Goal: Transaction & Acquisition: Purchase product/service

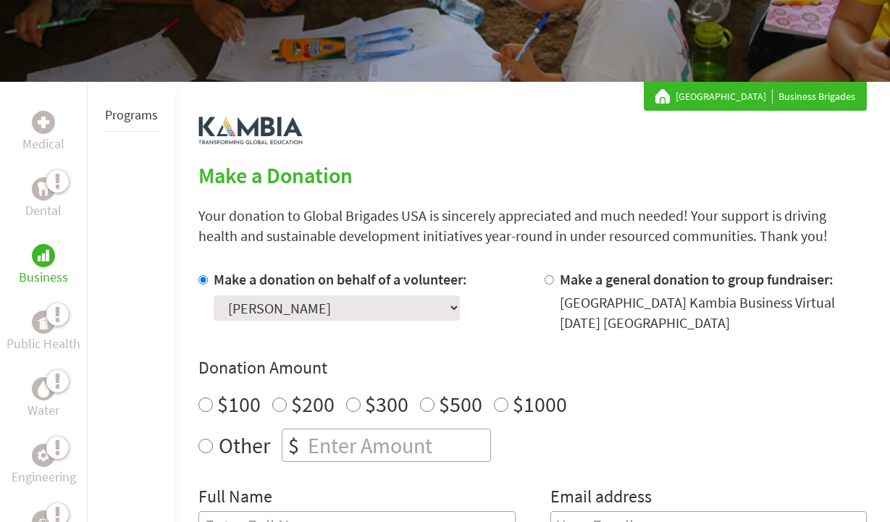
scroll to position [189, 0]
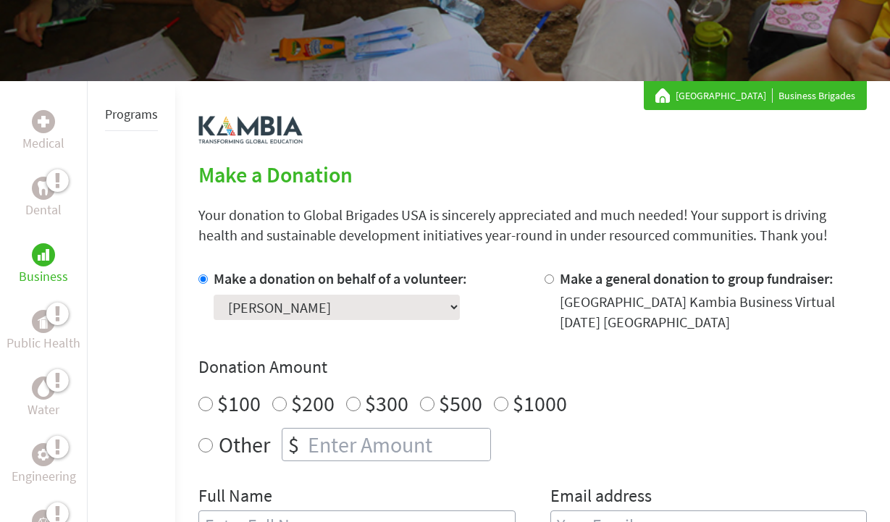
click at [548, 283] on input "Make a general donation to group fundraiser:" at bounding box center [549, 279] width 9 height 9
radio input "true"
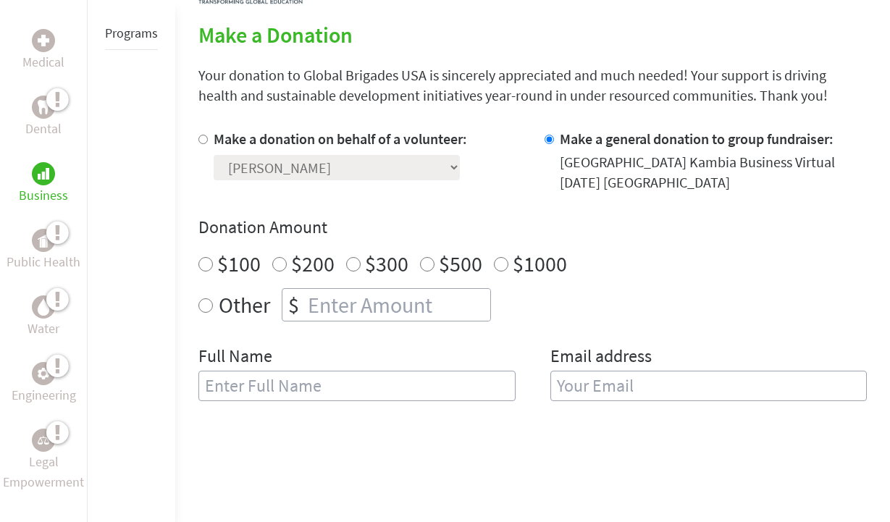
scroll to position [331, 0]
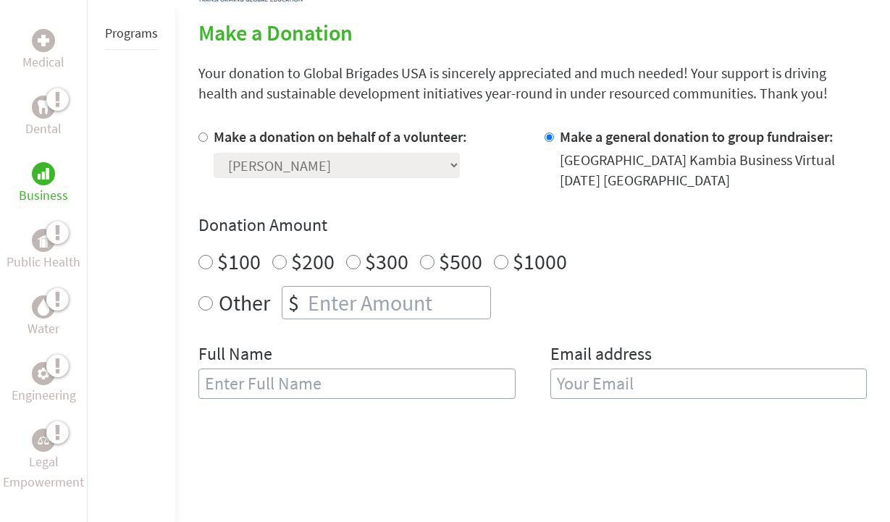
radio input "true"
click at [407, 308] on input "number" at bounding box center [397, 303] width 185 height 32
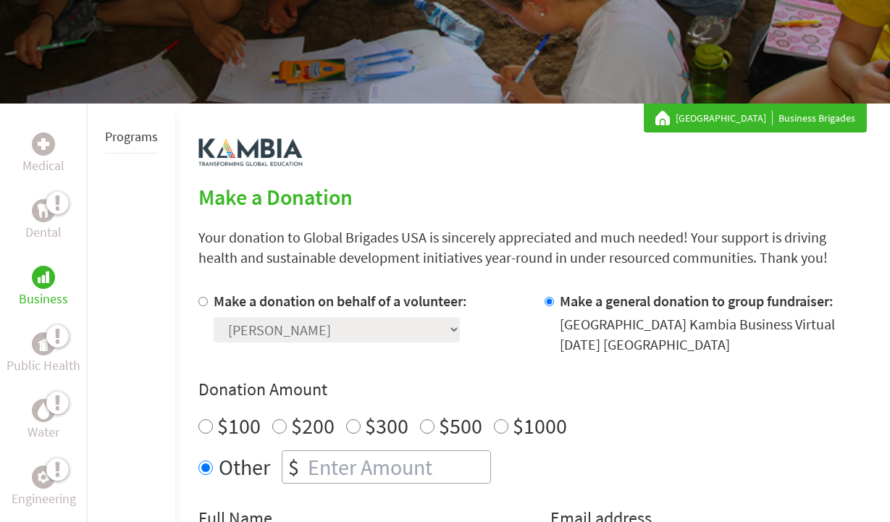
scroll to position [163, 0]
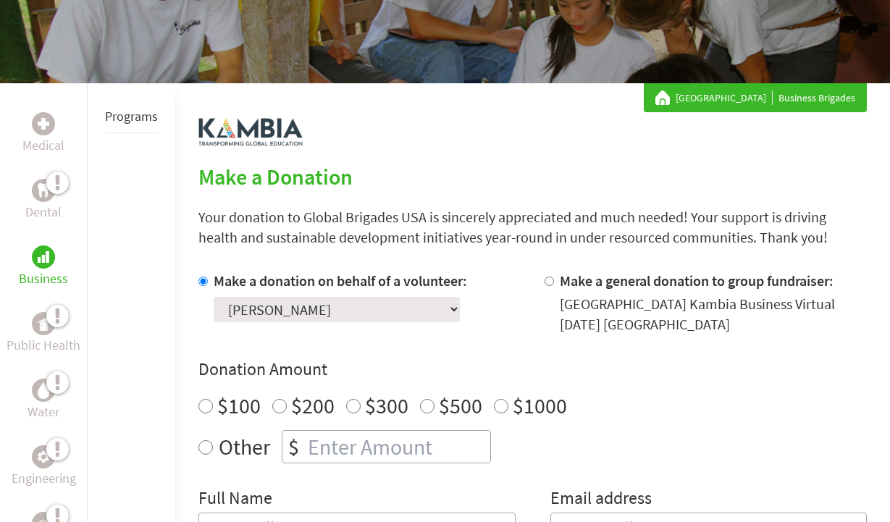
click at [545, 283] on input "Make a general donation to group fundraiser:" at bounding box center [549, 281] width 9 height 9
radio input "true"
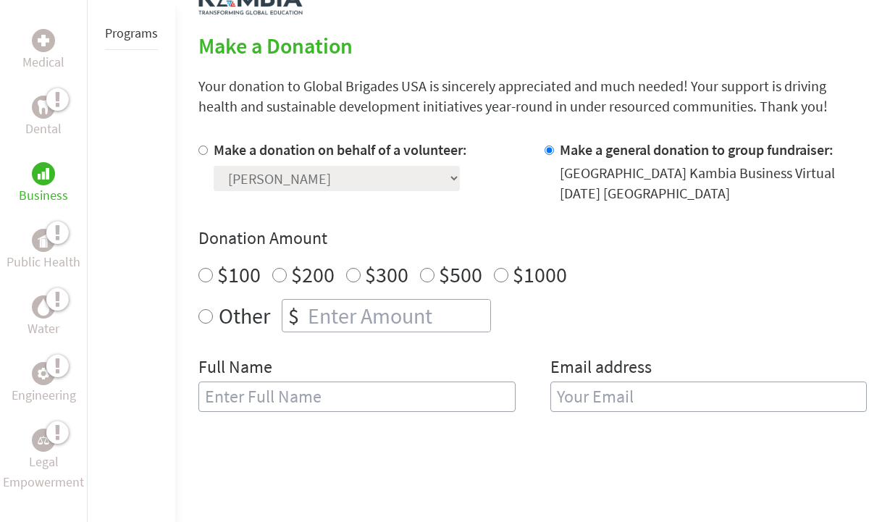
scroll to position [324, 0]
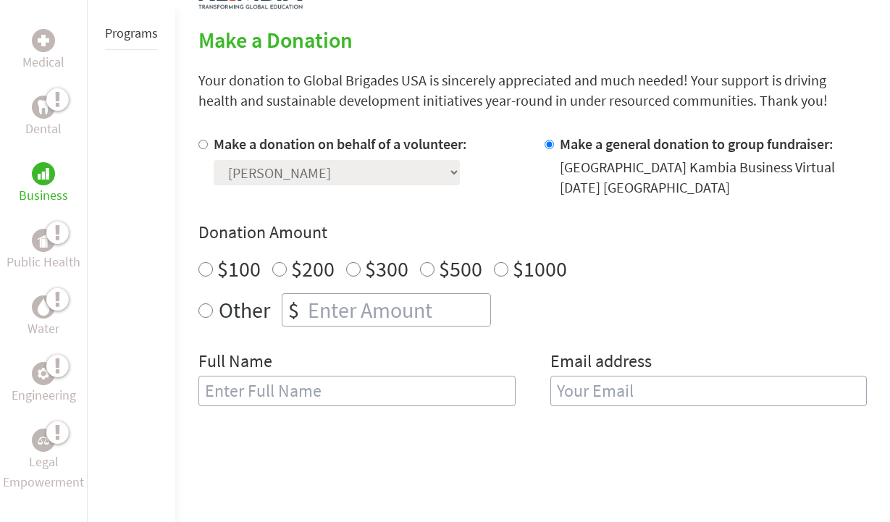
radio input "true"
click at [430, 317] on input "number" at bounding box center [397, 310] width 185 height 32
type input "125"
click at [617, 311] on div "Other $ 125" at bounding box center [532, 309] width 669 height 33
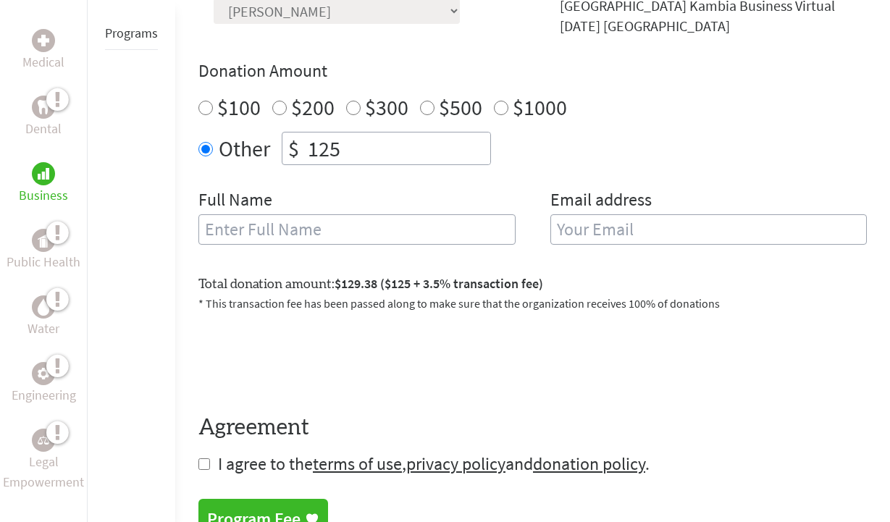
scroll to position [524, 0]
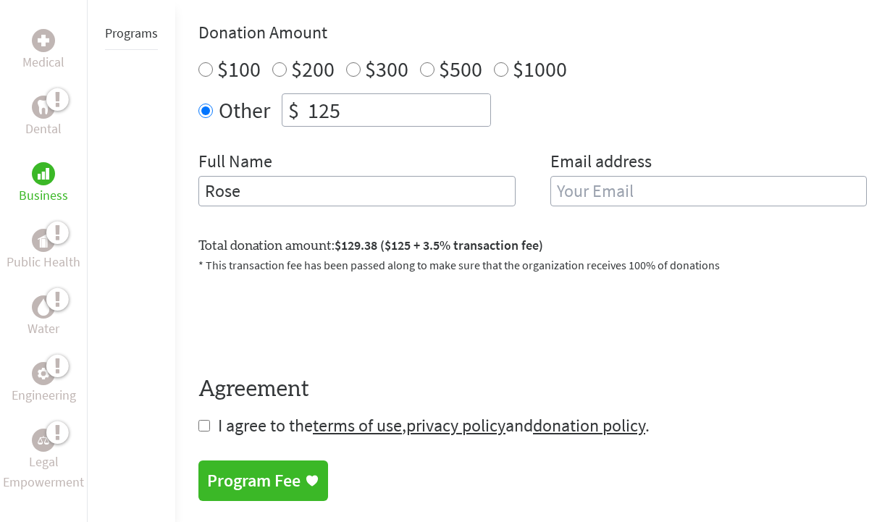
click at [460, 188] on input "Rose" at bounding box center [356, 191] width 317 height 30
type input "[PERSON_NAME]"
click at [641, 198] on input "email" at bounding box center [709, 191] width 317 height 30
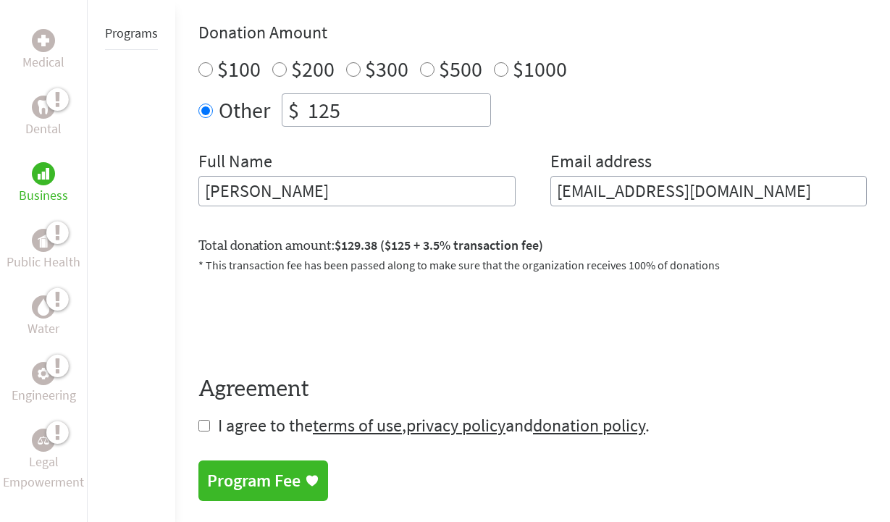
type input "[EMAIL_ADDRESS][DOMAIN_NAME]"
click at [565, 281] on form "Make a donation on behalf of a volunteer: Select a volunteer... [PERSON_NAME] $" at bounding box center [532, 185] width 669 height 503
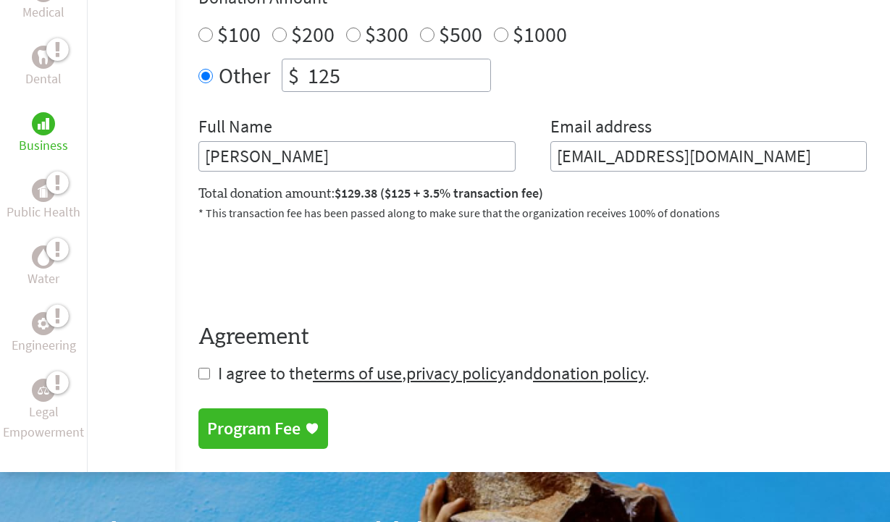
scroll to position [579, 0]
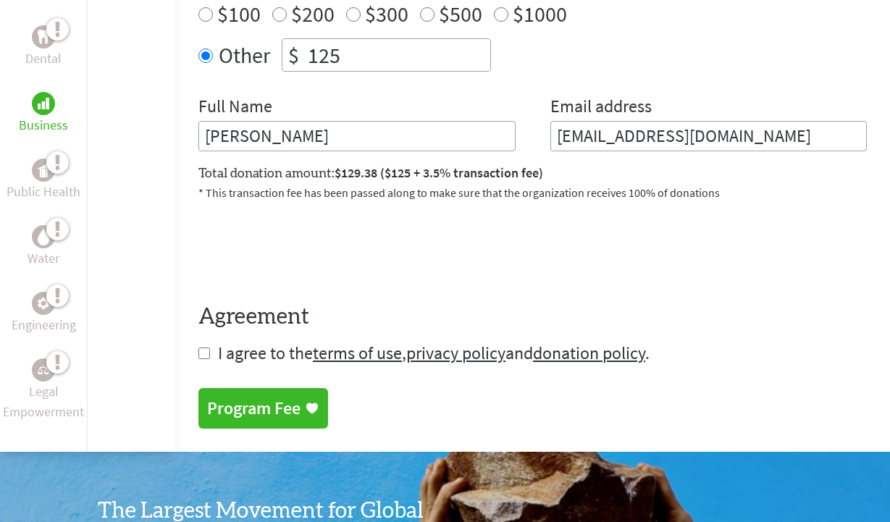
click at [205, 359] on input "checkbox" at bounding box center [204, 354] width 12 height 12
checkbox input "true"
click at [225, 398] on link "Program Fee" at bounding box center [263, 410] width 130 height 41
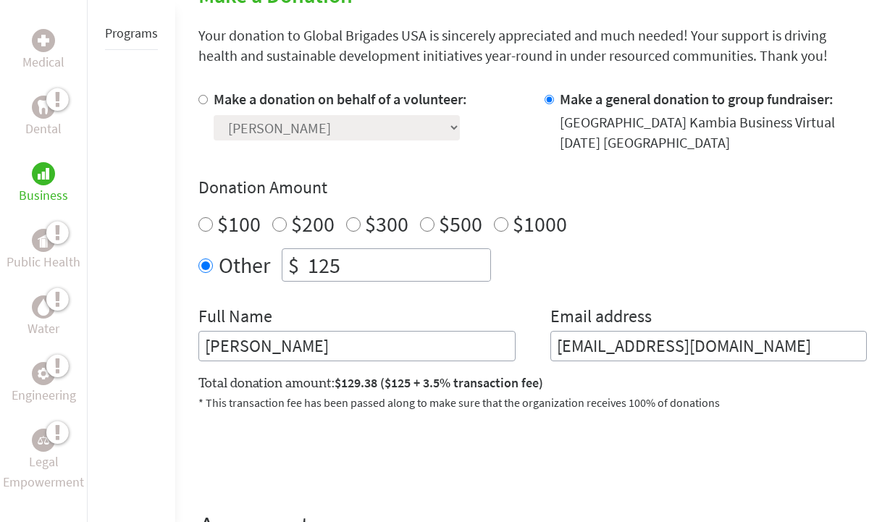
scroll to position [432, 0]
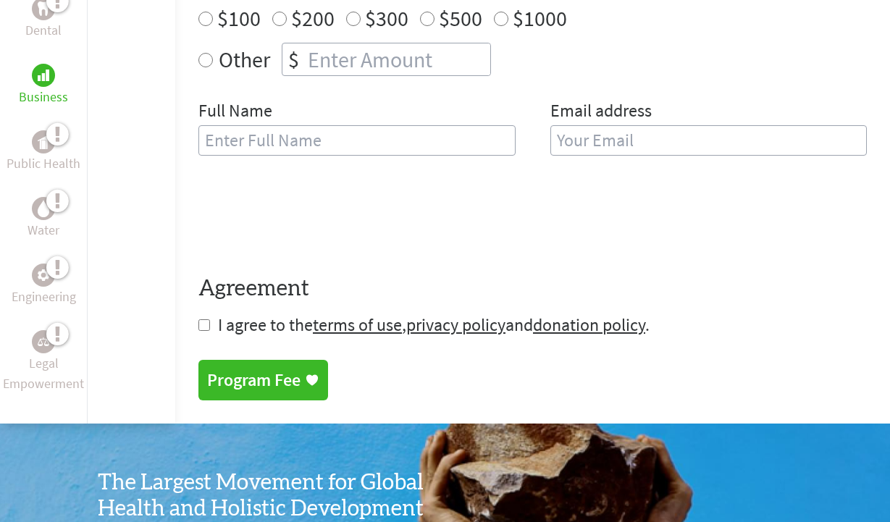
scroll to position [538, 0]
